Goal: Information Seeking & Learning: Learn about a topic

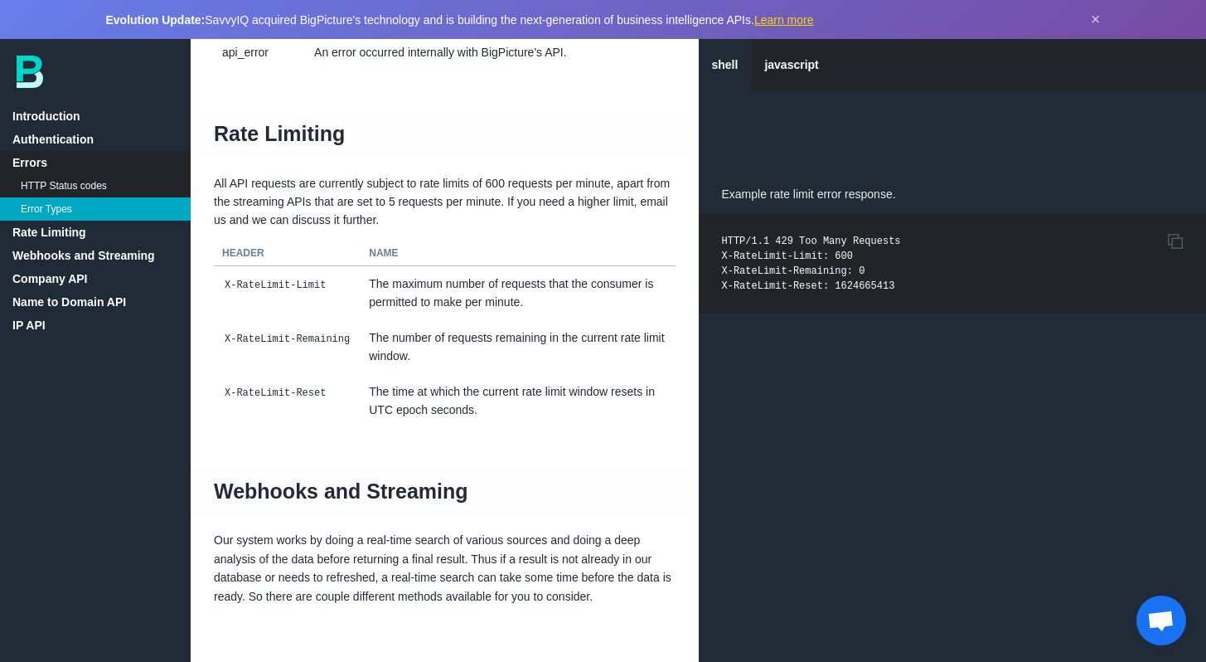
scroll to position [1450, 0]
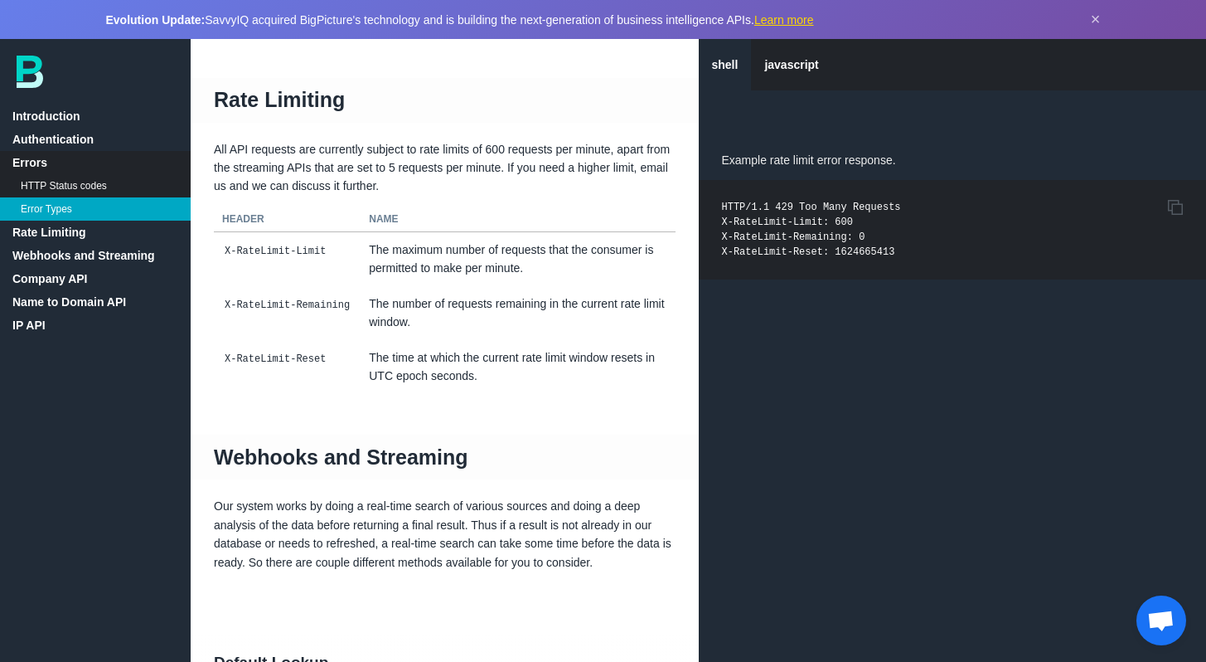
click at [72, 272] on link "Company API" at bounding box center [95, 278] width 191 height 23
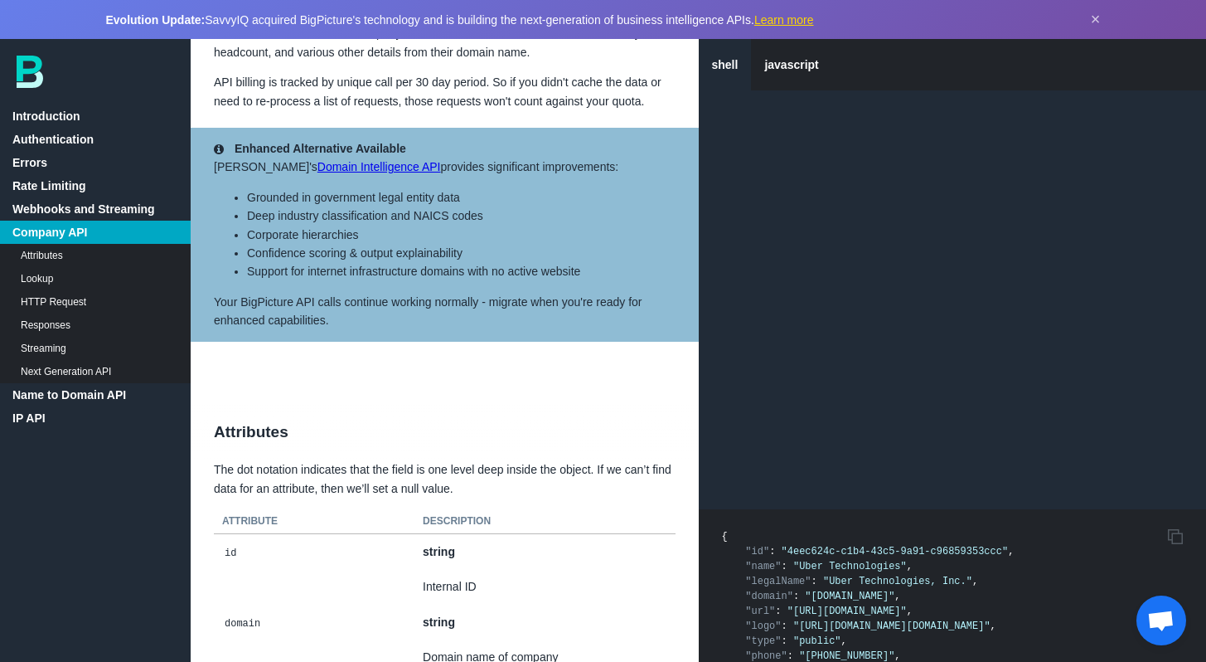
click at [79, 297] on link "HTTP Request" at bounding box center [95, 301] width 191 height 23
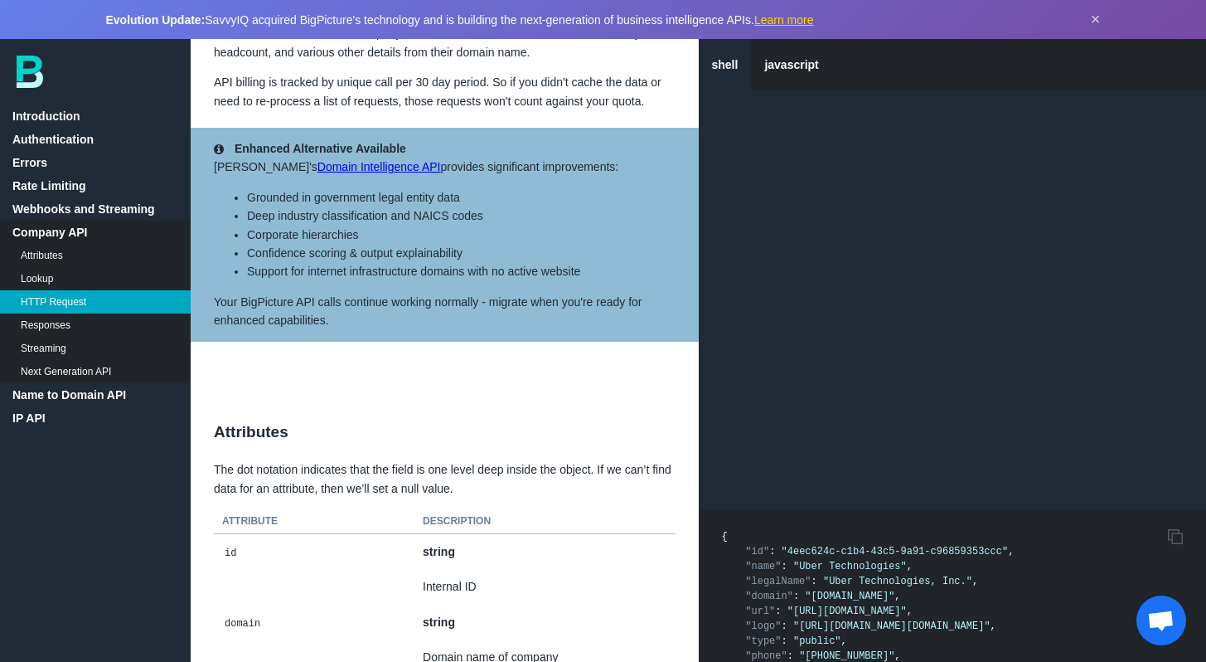
scroll to position [7940, 0]
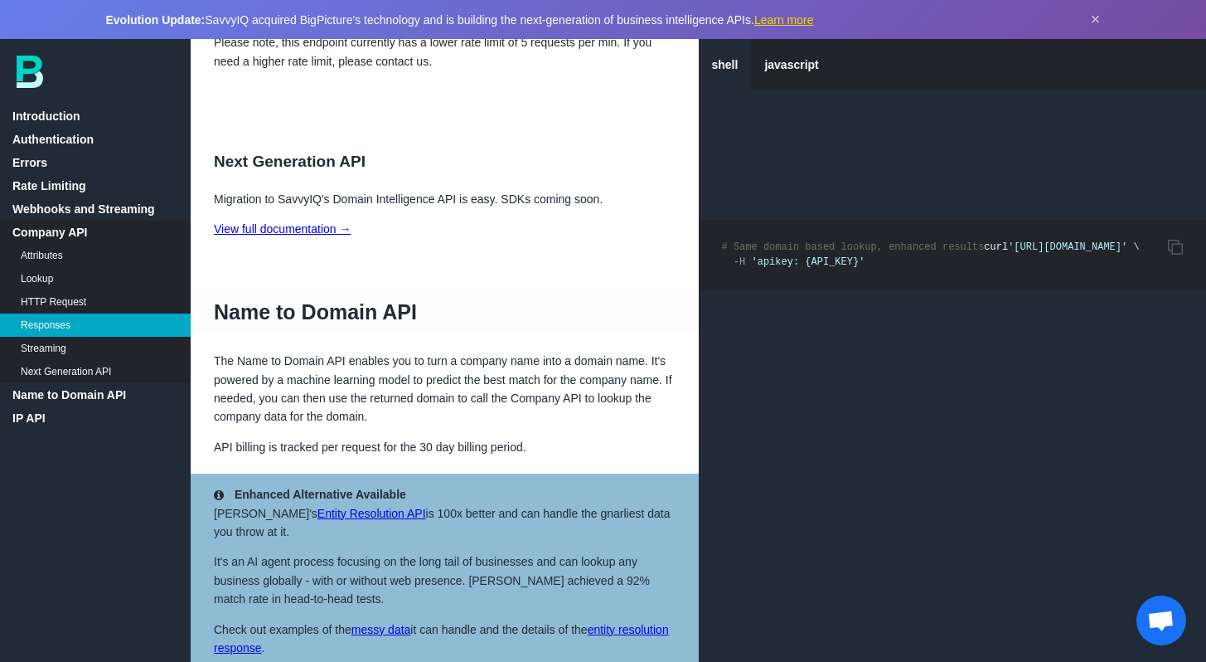
scroll to position [8592, 0]
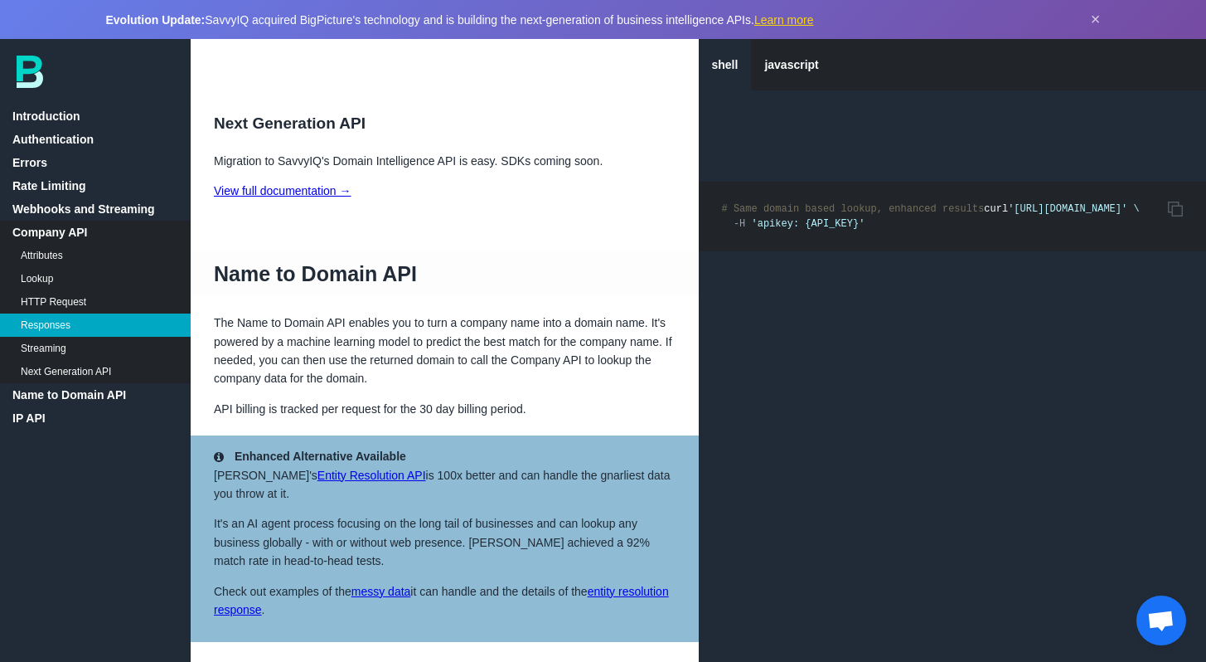
click at [63, 395] on link "Name to Domain API" at bounding box center [95, 394] width 191 height 23
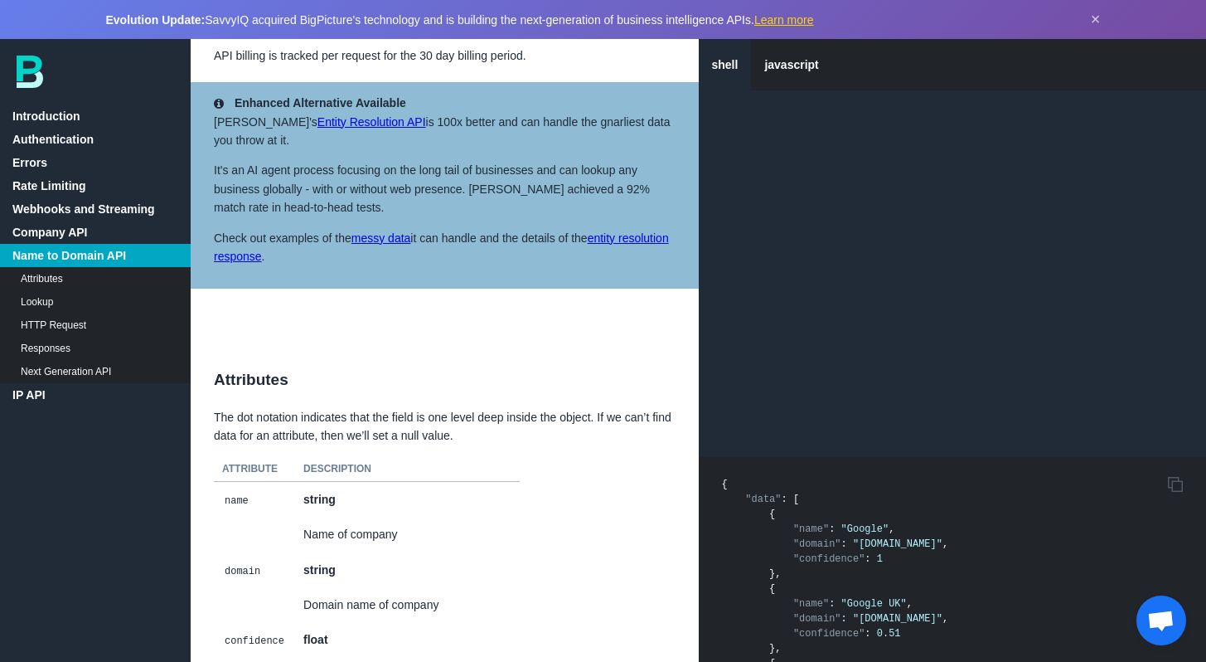
click at [63, 395] on link "IP API" at bounding box center [95, 394] width 191 height 23
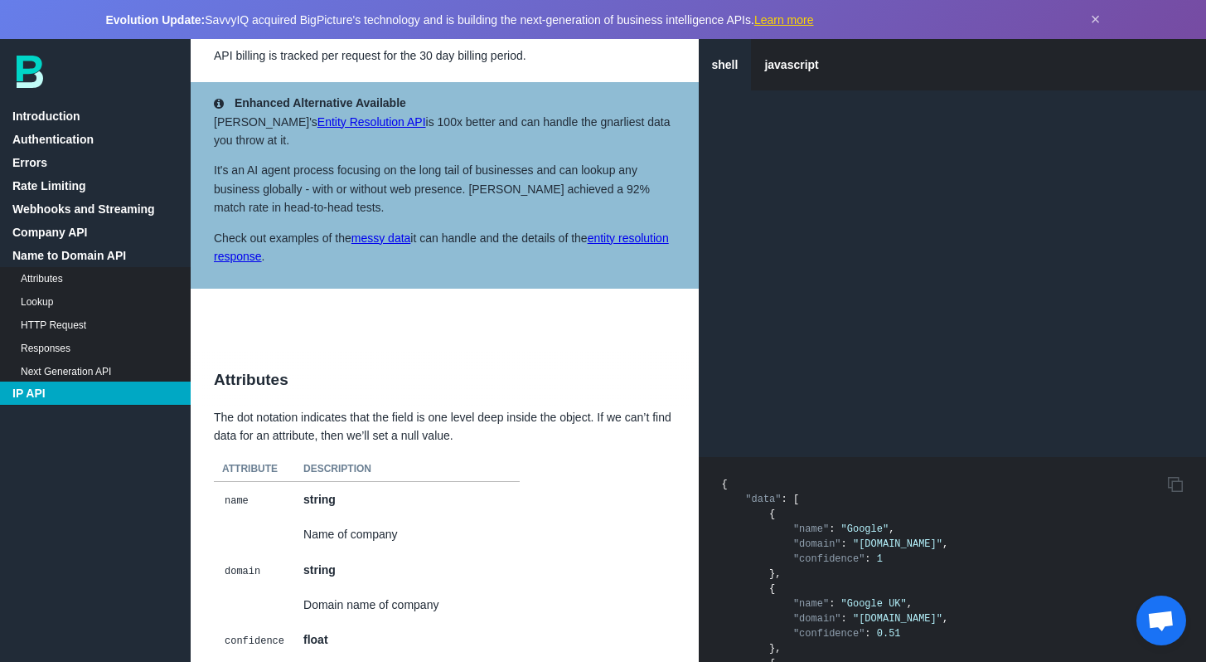
scroll to position [10745, 0]
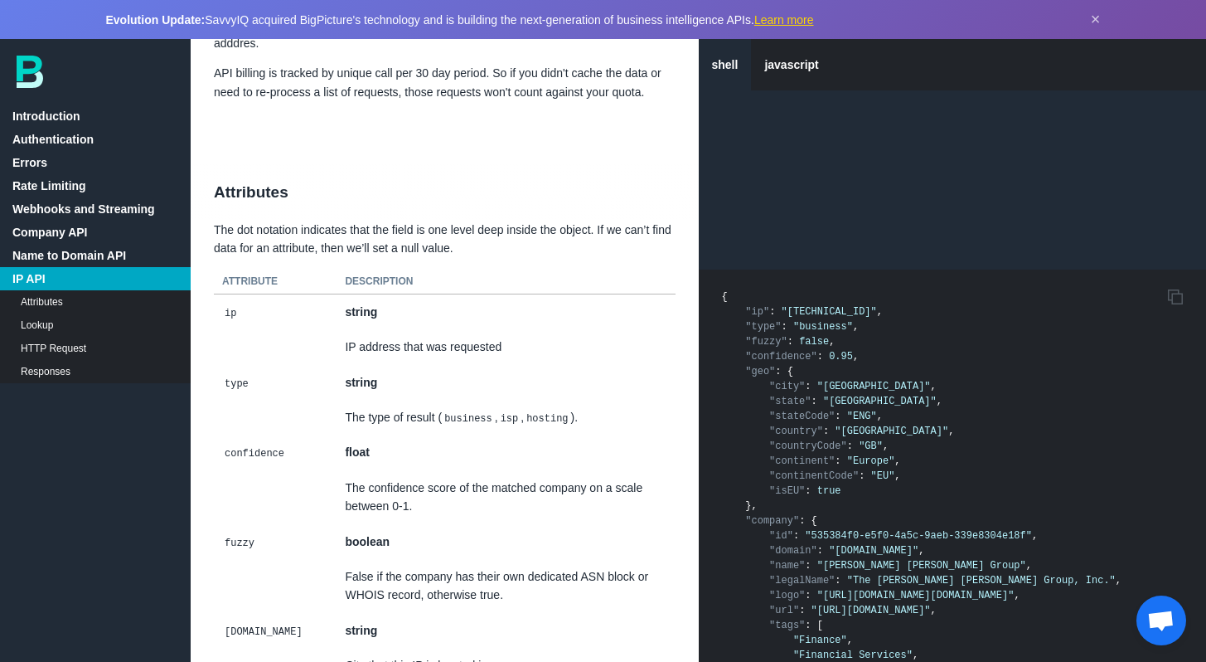
click at [121, 199] on link "Webhooks and Streaming" at bounding box center [95, 208] width 191 height 23
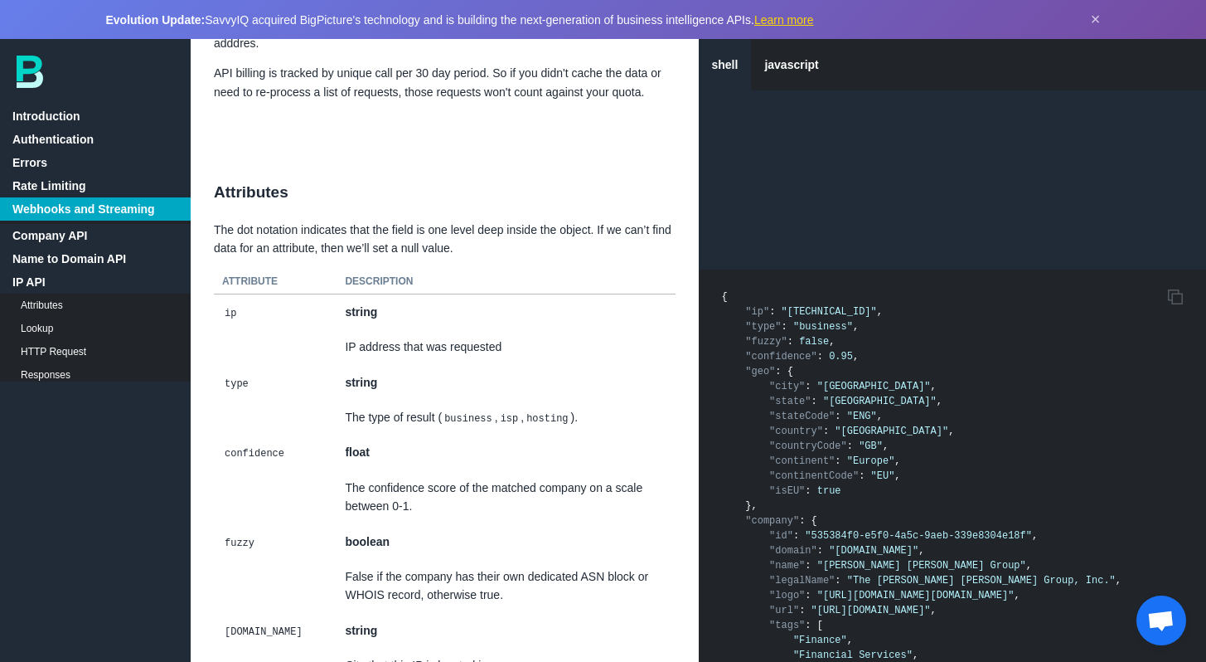
scroll to position [1922, 0]
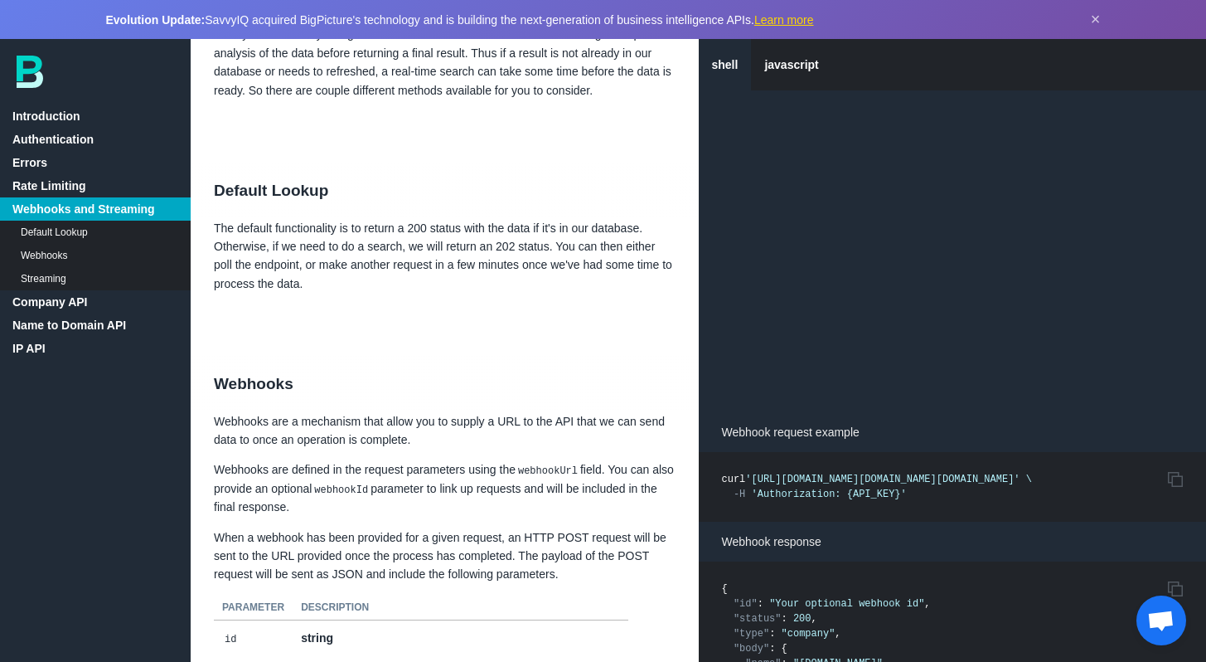
click at [104, 184] on link "Rate Limiting" at bounding box center [95, 185] width 191 height 23
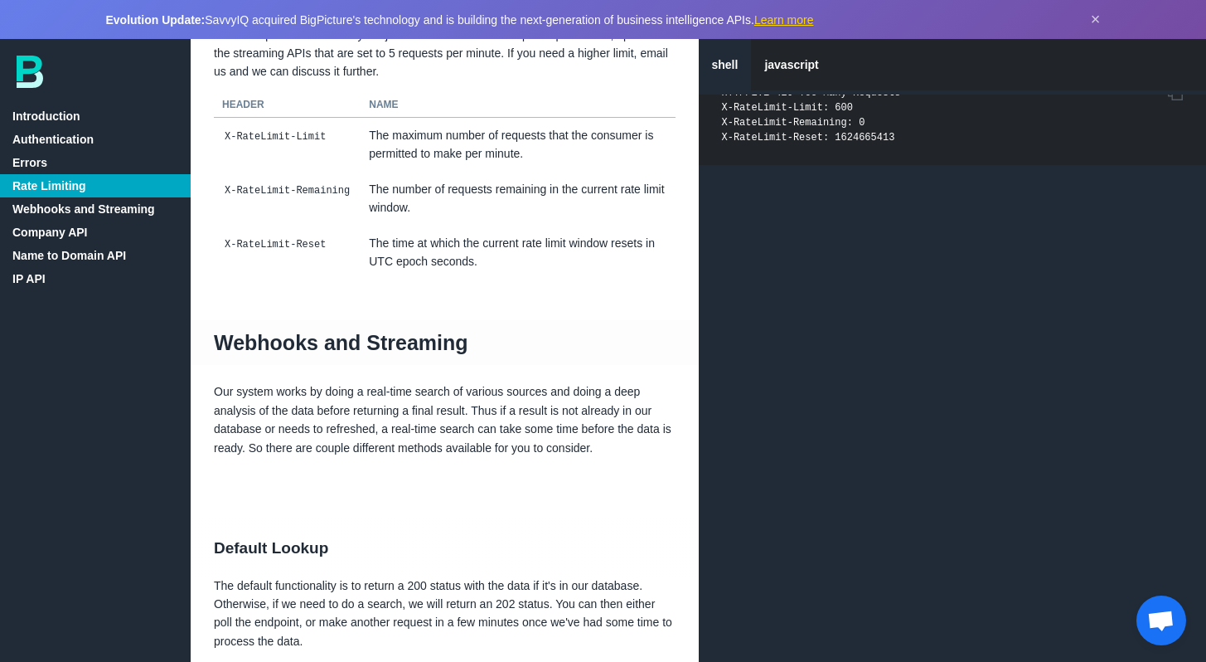
click at [92, 119] on link "Introduction" at bounding box center [95, 115] width 191 height 23
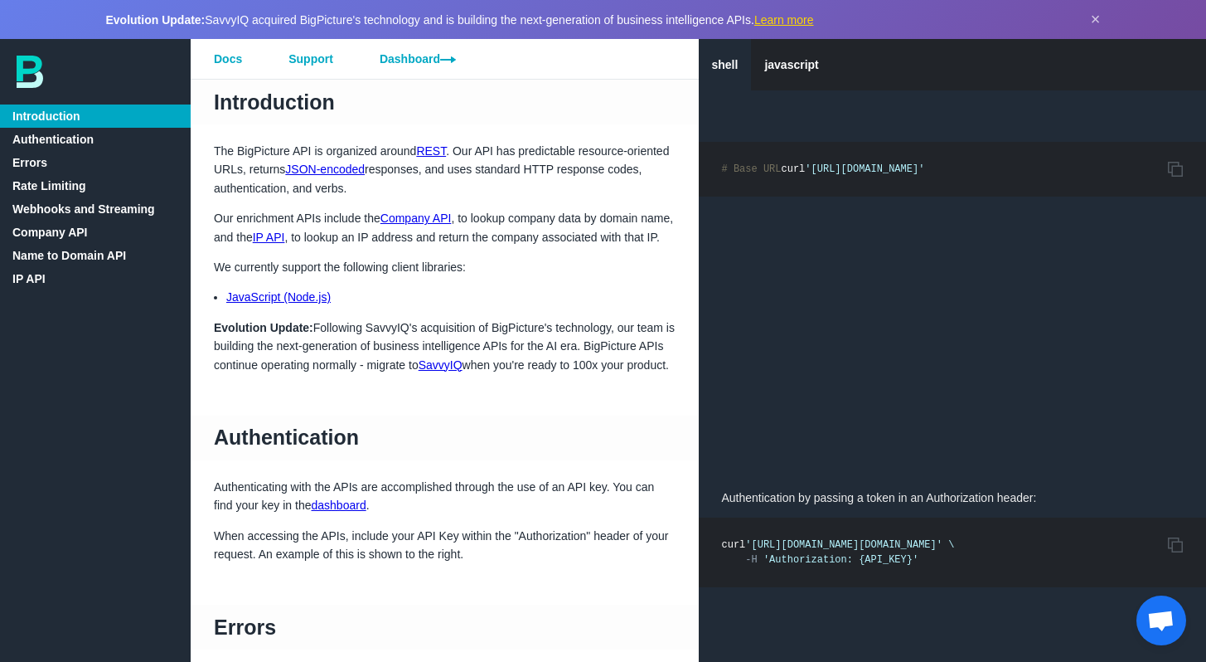
click at [434, 151] on link "REST" at bounding box center [431, 150] width 30 height 13
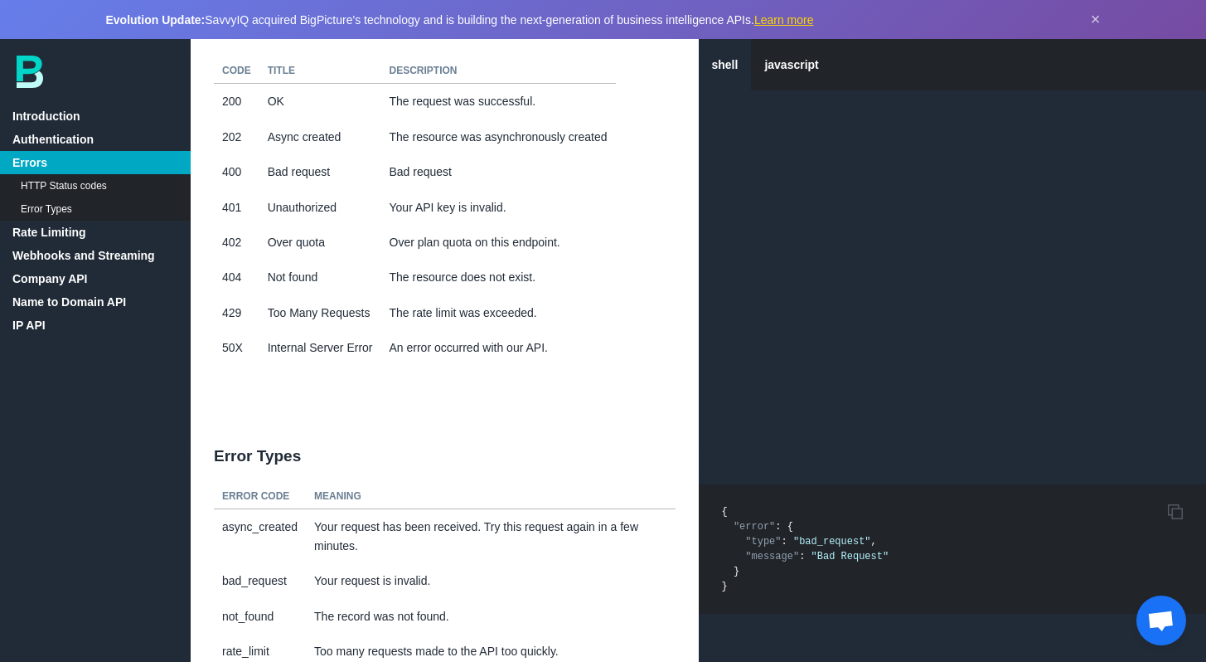
scroll to position [792, 0]
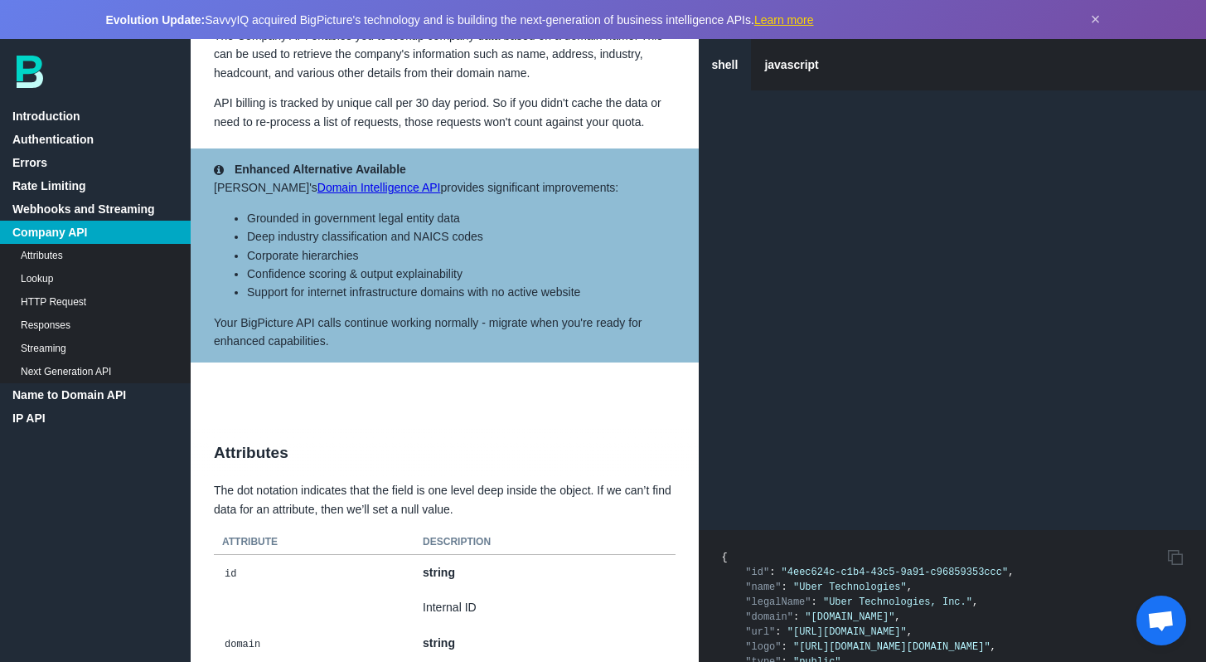
scroll to position [3151, 0]
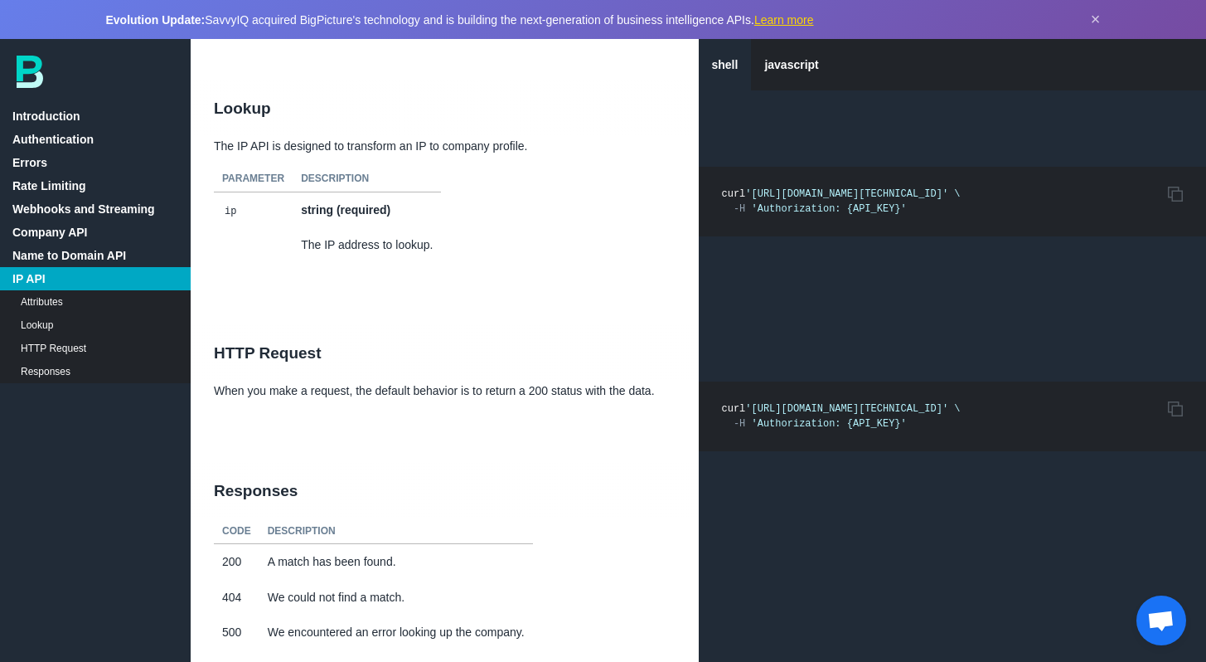
scroll to position [12476, 0]
